Goal: Information Seeking & Learning: Learn about a topic

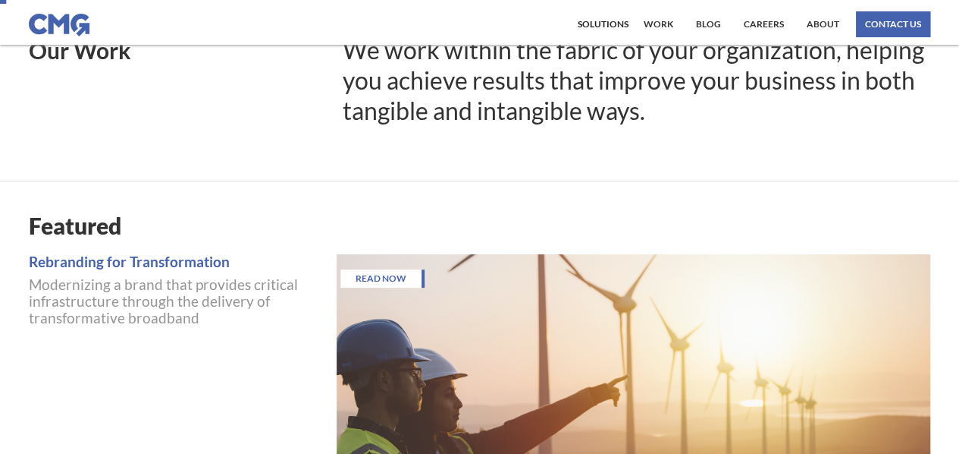
scroll to position [62, 0]
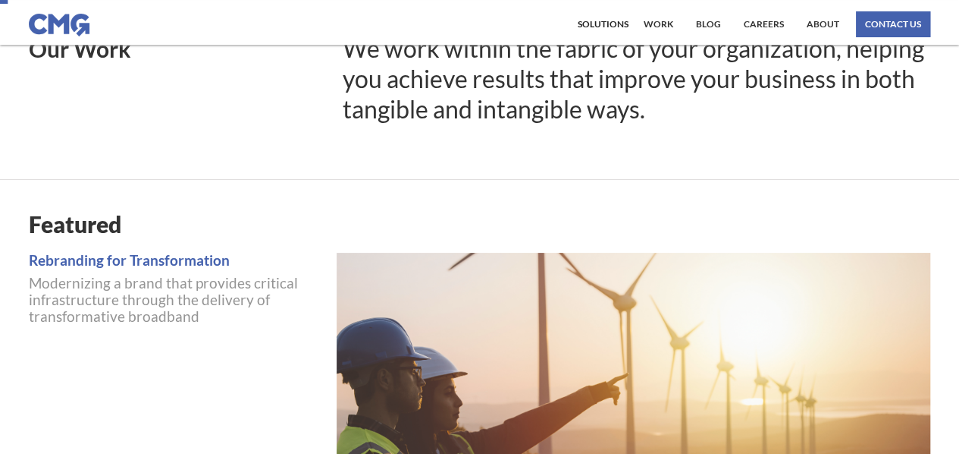
click at [187, 253] on link "Rebranding for Transformation" at bounding box center [175, 260] width 293 height 14
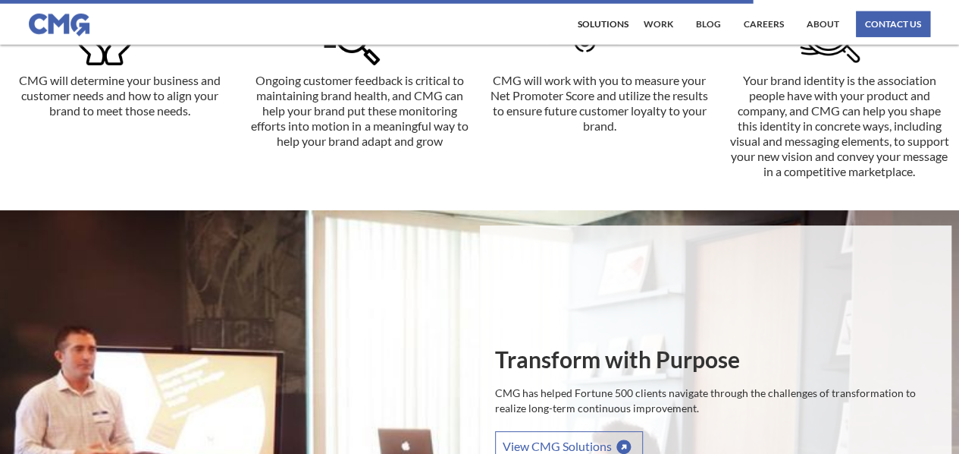
scroll to position [2227, 0]
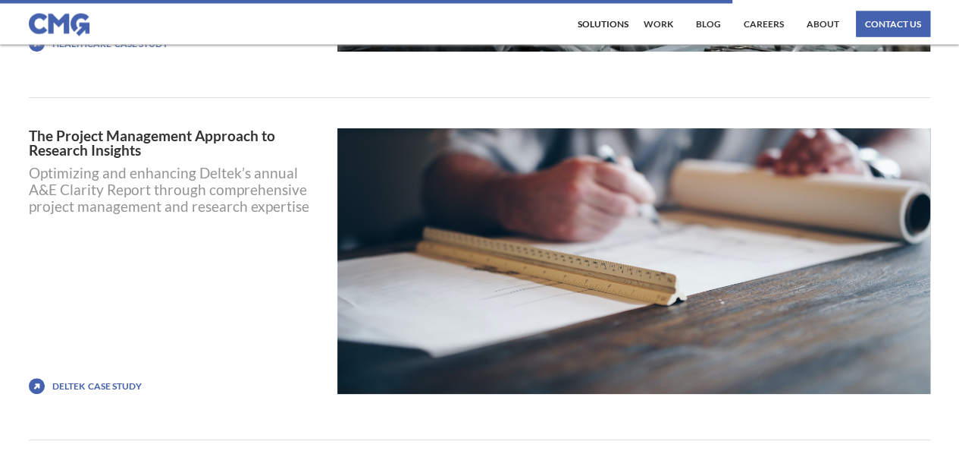
scroll to position [7181, 0]
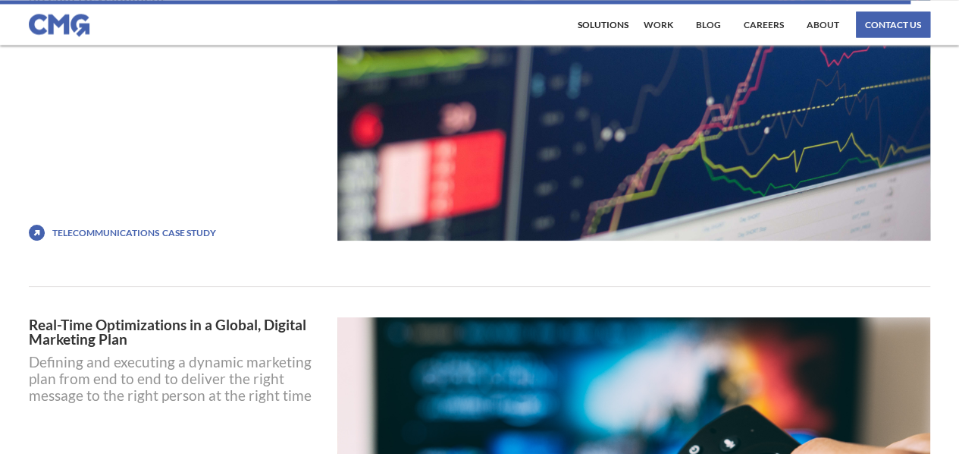
click at [165, 225] on div "Case STUDY" at bounding box center [189, 232] width 54 height 15
